Goal: Task Accomplishment & Management: Manage account settings

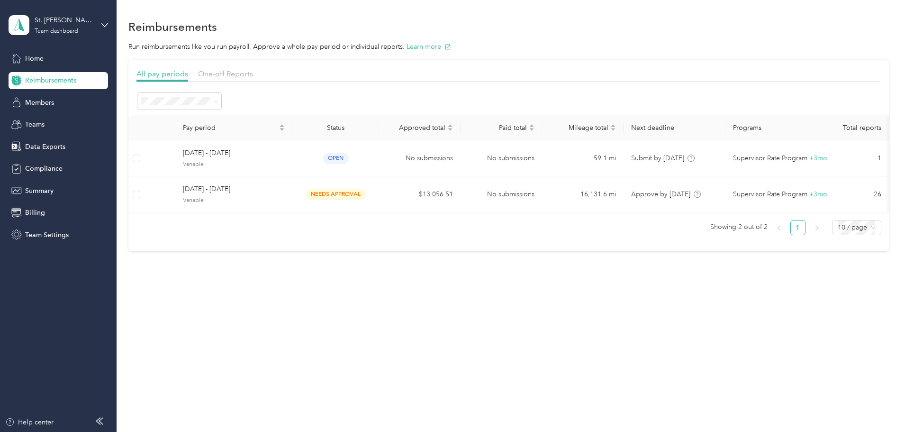
click at [197, 235] on ul "Showing 2 out of 2 1 10 / page" at bounding box center [504, 227] width 753 height 15
click at [485, 329] on div "Reimbursements Run reimbursements like you run payroll. Approve a whole pay per…" at bounding box center [509, 216] width 784 height 432
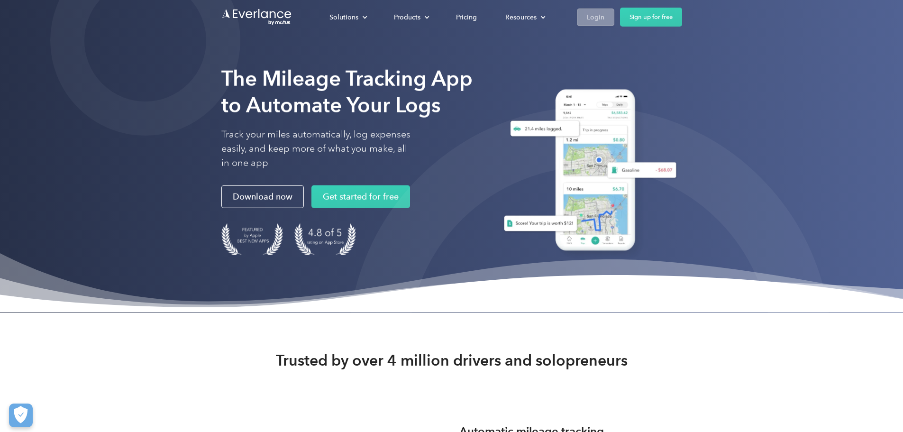
click at [614, 15] on link "Login" at bounding box center [595, 18] width 37 height 18
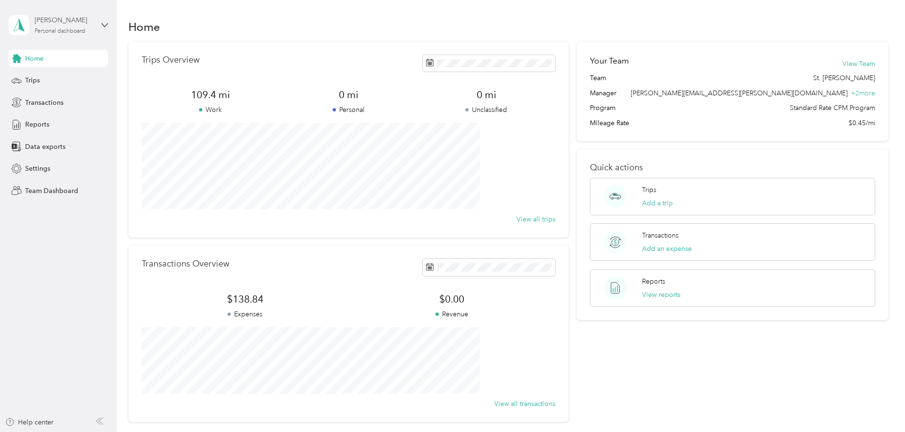
click at [66, 33] on div "Personal dashboard" at bounding box center [60, 31] width 51 height 6
click at [51, 87] on div "Team dashboard Personal dashboard Log out" at bounding box center [161, 100] width 293 height 60
click at [52, 28] on div "Personal dashboard" at bounding box center [60, 31] width 51 height 6
click at [48, 74] on div "Team dashboard" at bounding box center [42, 76] width 51 height 10
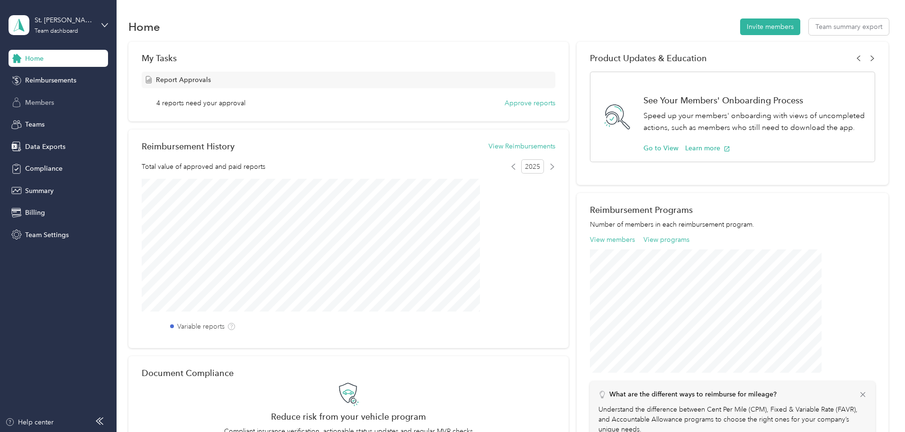
click at [38, 103] on span "Members" at bounding box center [39, 103] width 29 height 10
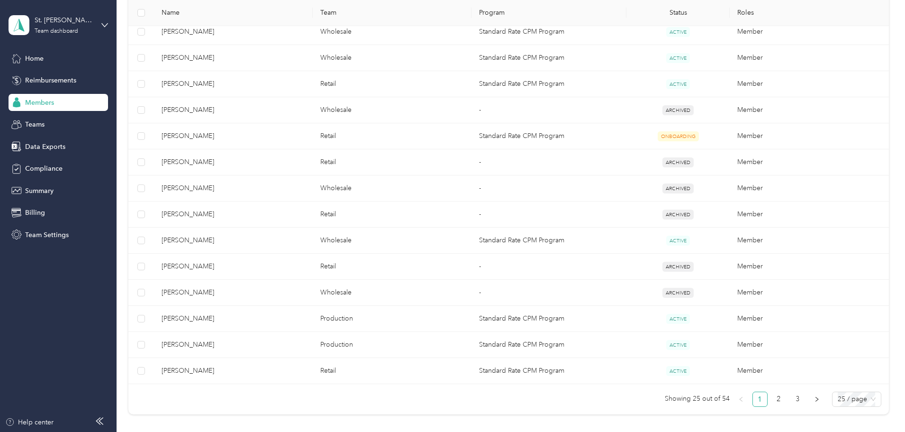
scroll to position [569, 0]
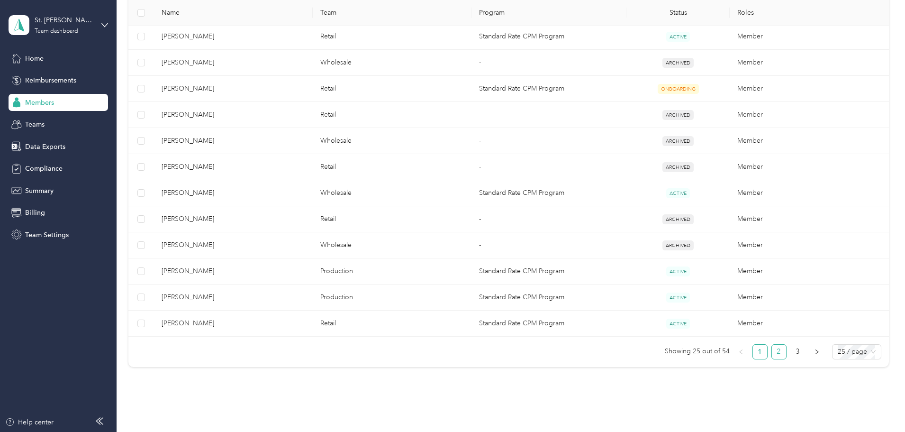
click at [771, 355] on li "2" at bounding box center [778, 351] width 15 height 15
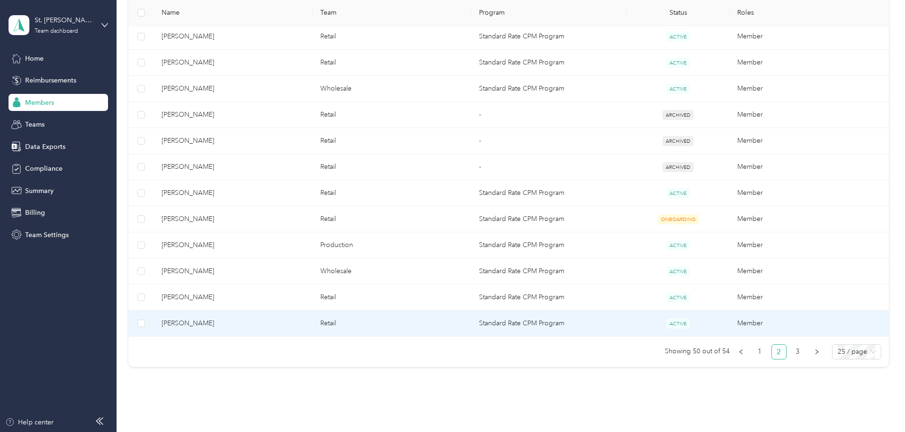
click at [270, 332] on td "[PERSON_NAME]" at bounding box center [233, 323] width 159 height 26
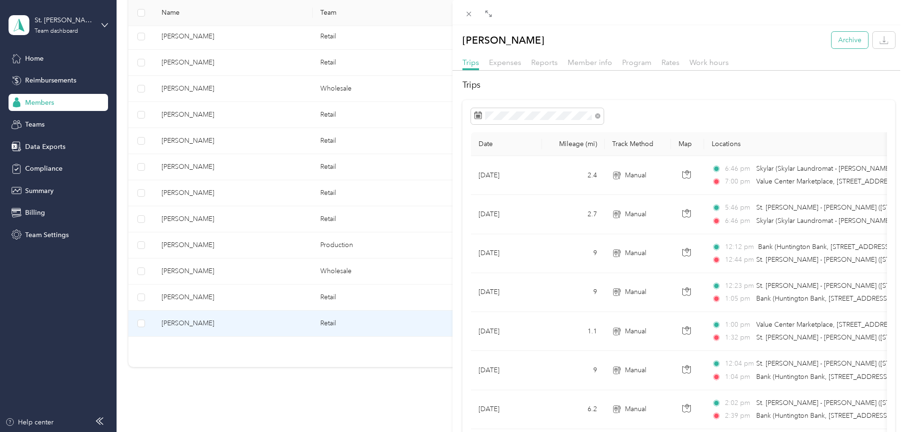
click at [835, 36] on button "Archive" at bounding box center [849, 40] width 36 height 17
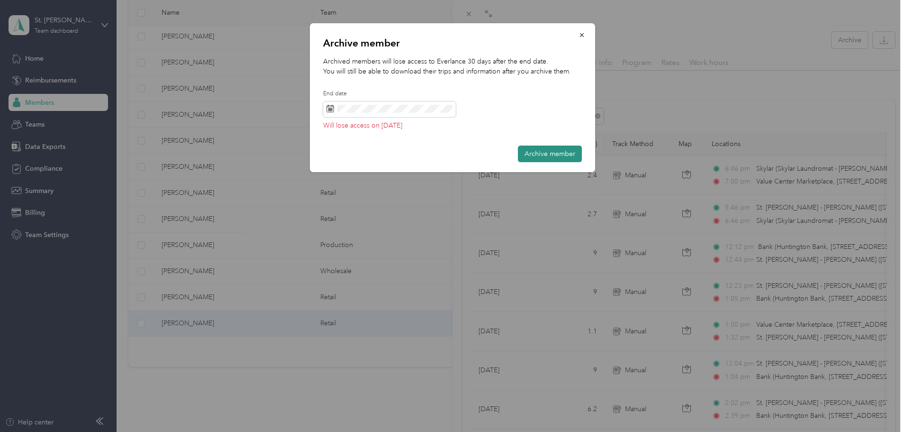
click at [547, 154] on button "Archive member" at bounding box center [550, 153] width 64 height 17
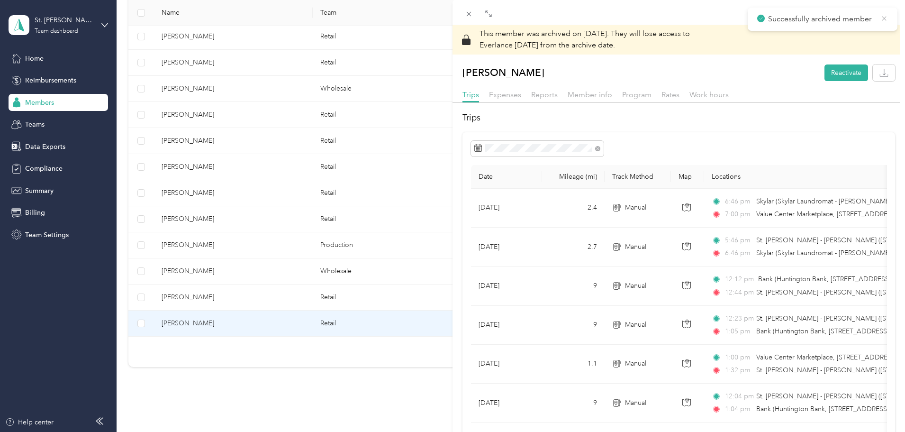
click at [883, 14] on icon at bounding box center [884, 18] width 8 height 9
click at [466, 10] on icon at bounding box center [469, 14] width 8 height 8
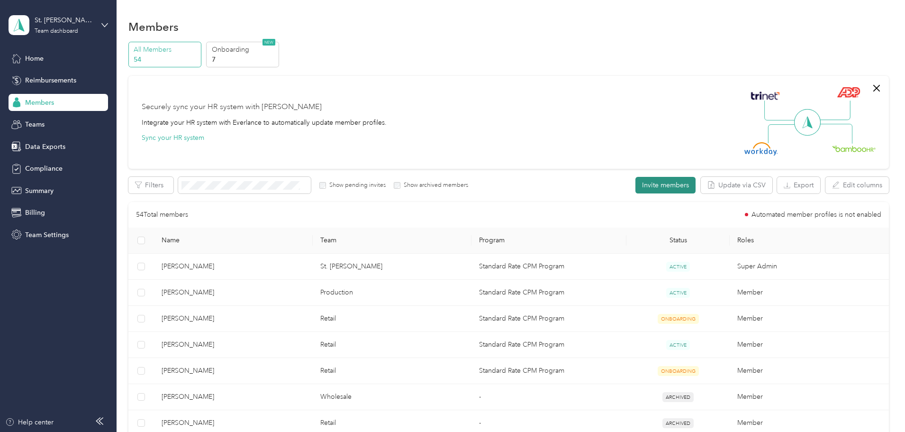
click at [635, 190] on button "Invite members" at bounding box center [665, 185] width 60 height 17
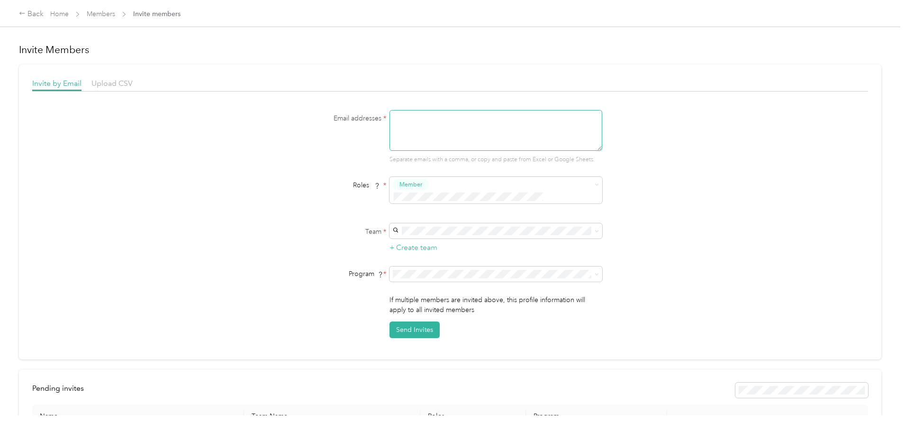
click at [491, 122] on textarea at bounding box center [495, 130] width 213 height 41
type textarea "[EMAIL_ADDRESS][DOMAIN_NAME]"
click at [452, 223] on body "Back Home Members Invite members Invite Members Invite by Email Upload CSV Emai…" at bounding box center [450, 216] width 900 height 432
click at [451, 226] on body "Back Home Members Invite members Invite Members Invite by Email Upload CSV Emai…" at bounding box center [450, 216] width 900 height 432
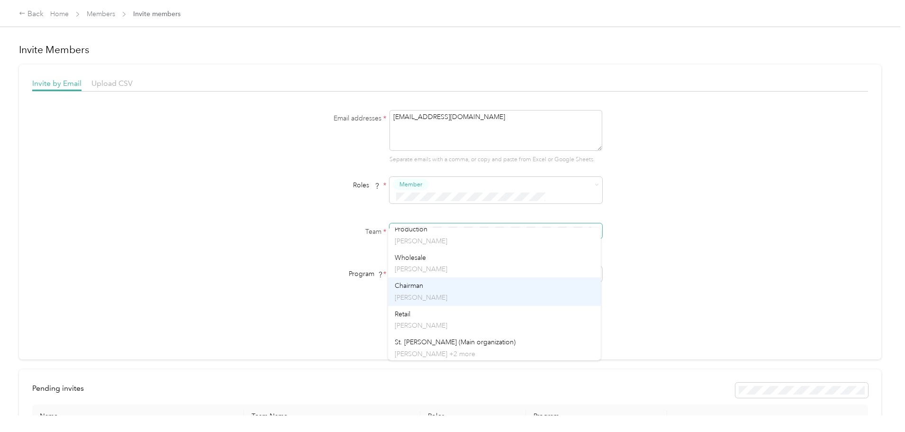
scroll to position [9, 0]
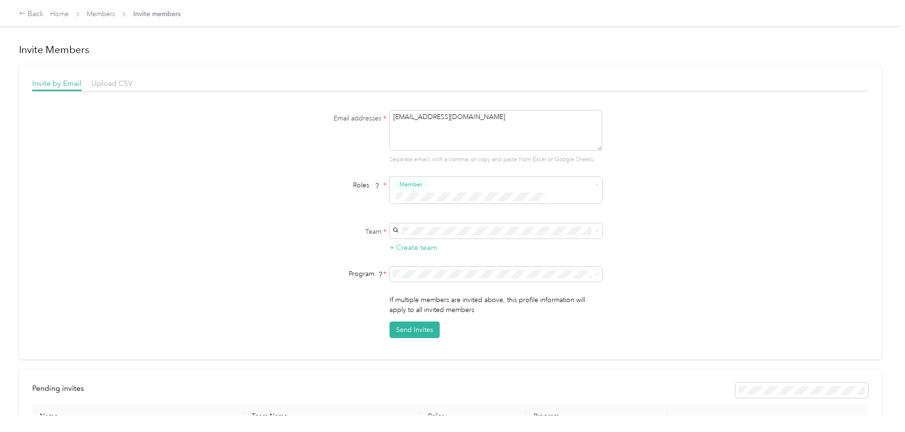
click at [417, 308] on div "Retail [PERSON_NAME]" at bounding box center [494, 318] width 199 height 22
click at [408, 321] on button "Send Invites" at bounding box center [414, 329] width 50 height 17
click at [115, 13] on link "Members" at bounding box center [101, 14] width 28 height 8
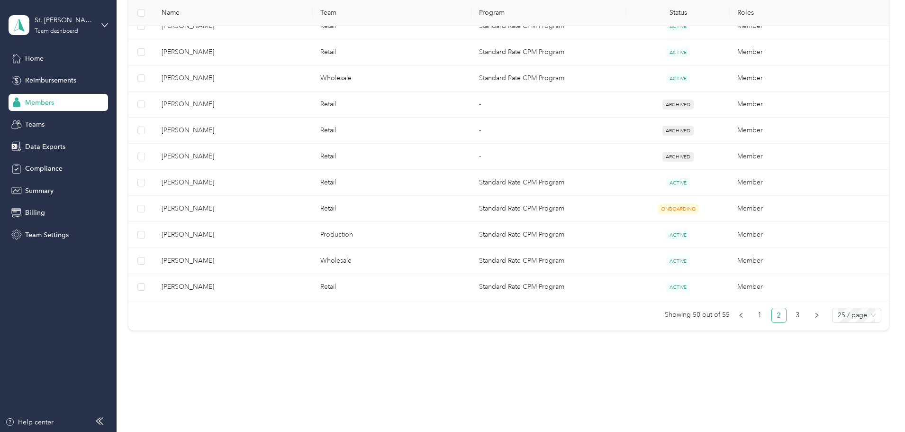
scroll to position [610, 0]
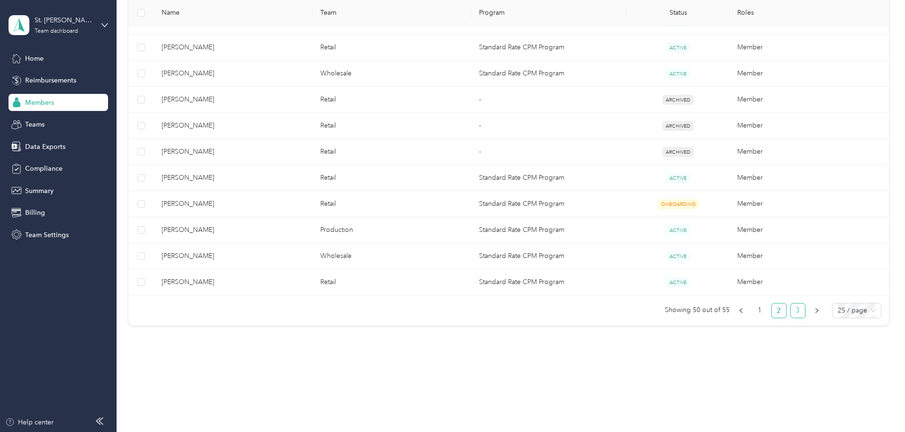
click at [791, 312] on link "3" at bounding box center [798, 310] width 14 height 14
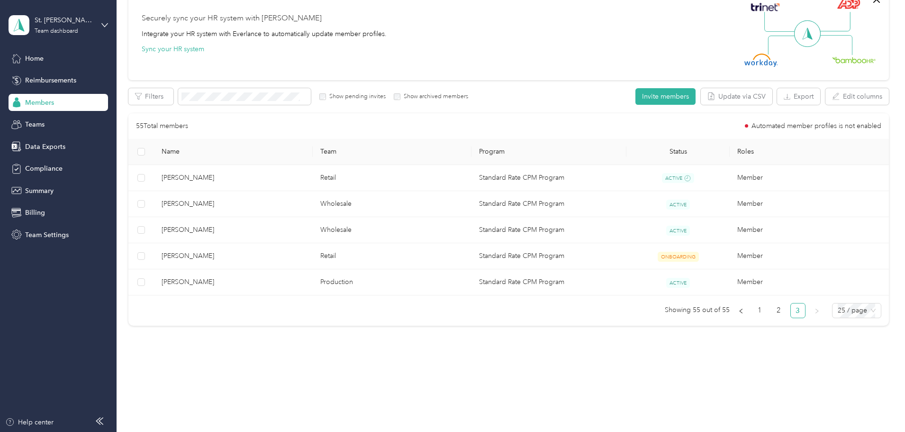
scroll to position [89, 0]
click at [772, 311] on link "2" at bounding box center [779, 310] width 14 height 14
